Goal: Transaction & Acquisition: Download file/media

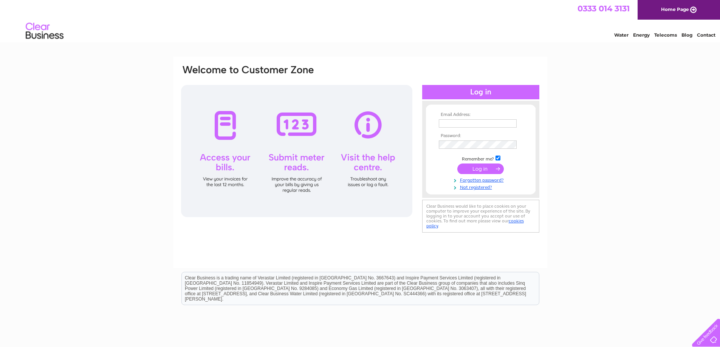
type input "[EMAIL_ADDRESS][DOMAIN_NAME]"
click at [481, 168] on input "submit" at bounding box center [480, 169] width 46 height 11
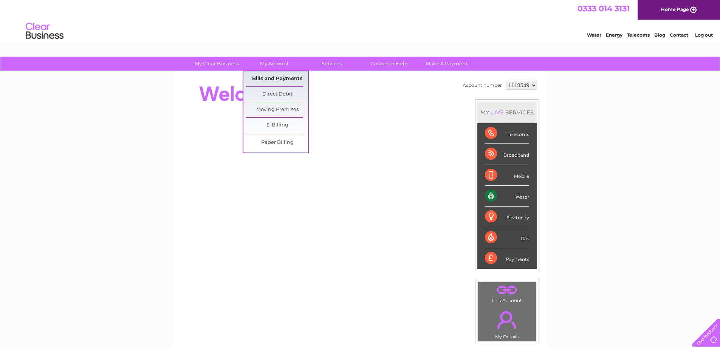
click at [277, 77] on link "Bills and Payments" at bounding box center [277, 78] width 62 height 15
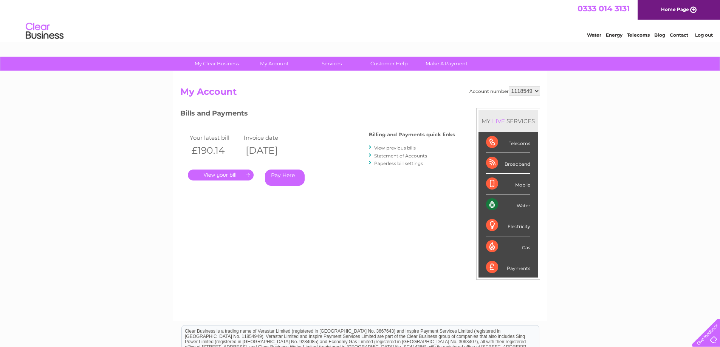
click at [407, 148] on link "View previous bills" at bounding box center [395, 148] width 42 height 6
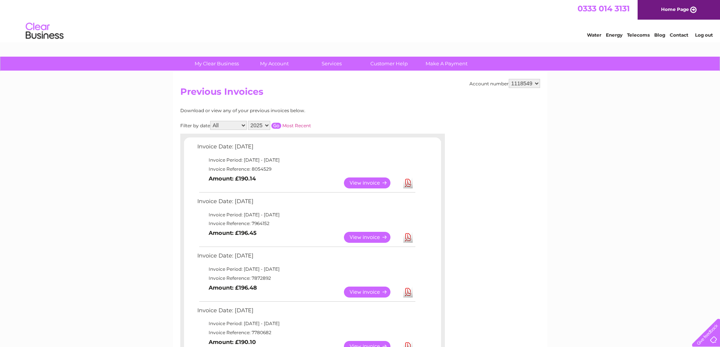
click at [372, 179] on link "View" at bounding box center [372, 183] width 56 height 11
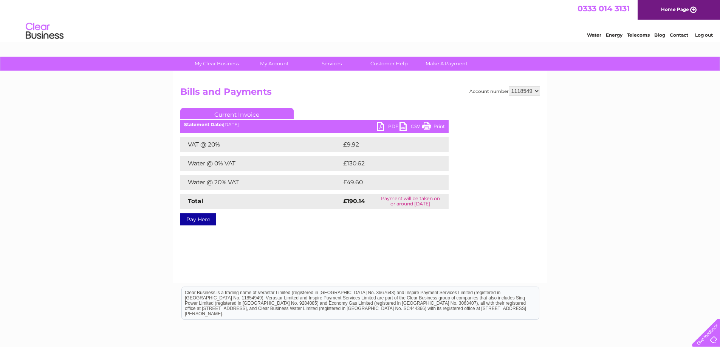
click at [381, 124] on link "PDF" at bounding box center [388, 127] width 23 height 11
click at [383, 125] on link "PDF" at bounding box center [388, 127] width 23 height 11
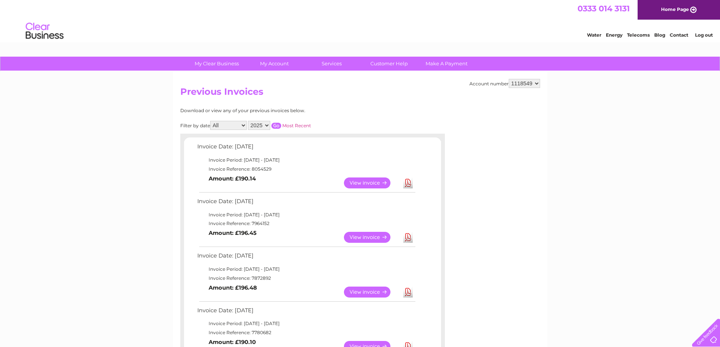
click at [407, 237] on link "Download" at bounding box center [407, 237] width 9 height 11
click at [410, 290] on link "Download" at bounding box center [407, 292] width 9 height 11
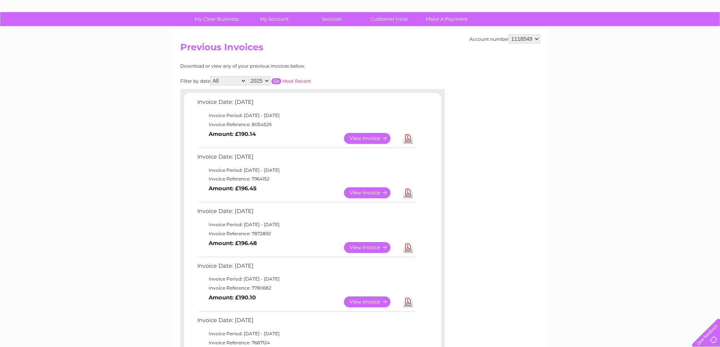
scroll to position [56, 0]
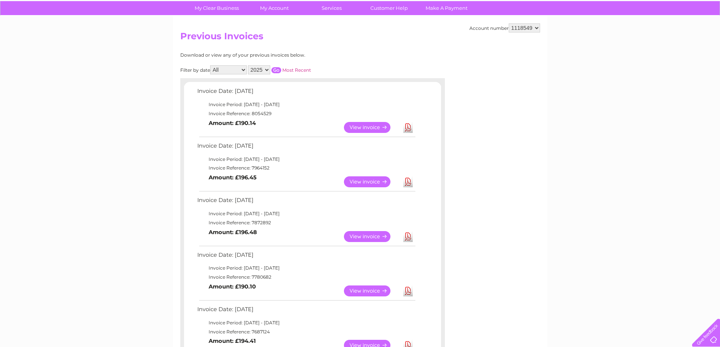
click at [405, 291] on link "Download" at bounding box center [407, 291] width 9 height 11
